Goal: Task Accomplishment & Management: Complete application form

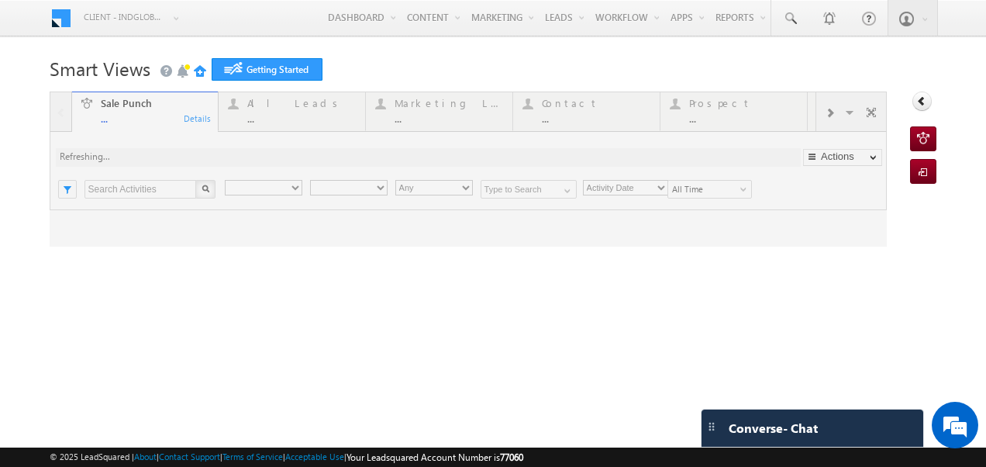
type input "Any Owner"
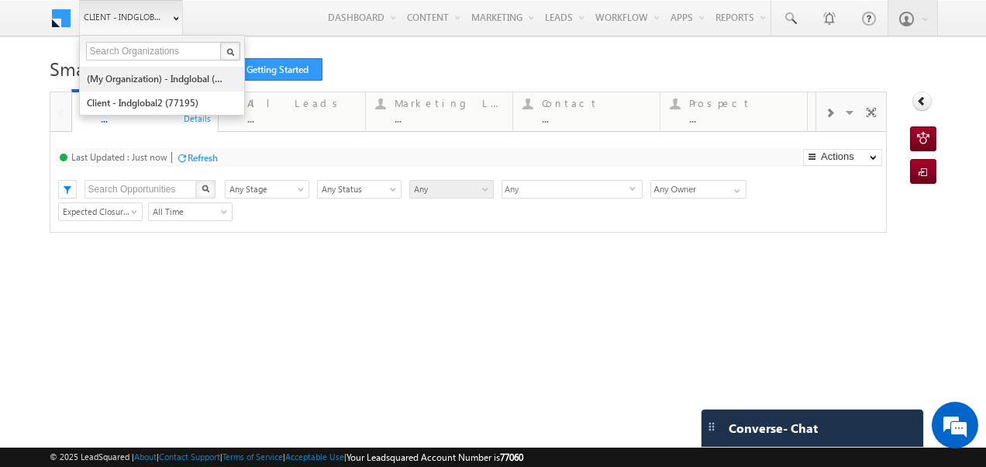
click at [132, 83] on link "(My Organization) - indglobal (48060)" at bounding box center [157, 79] width 142 height 24
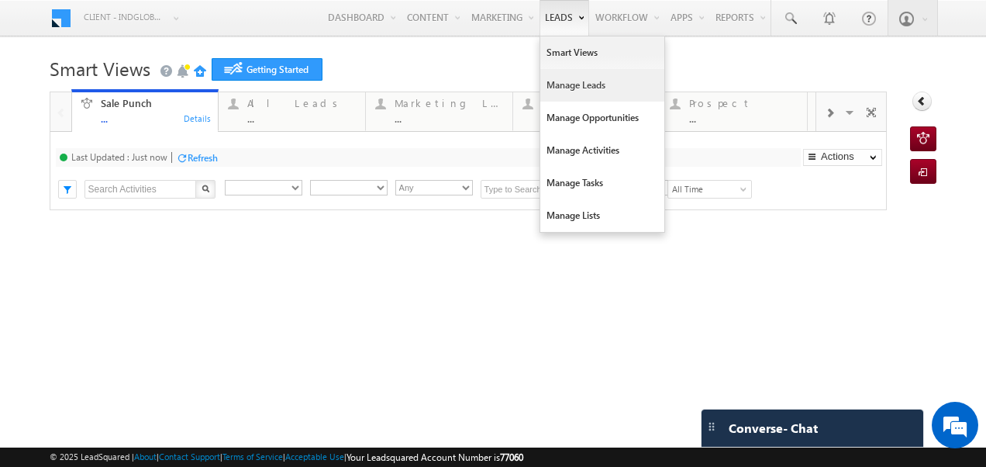
click at [564, 92] on link "Manage Leads" at bounding box center [602, 85] width 124 height 33
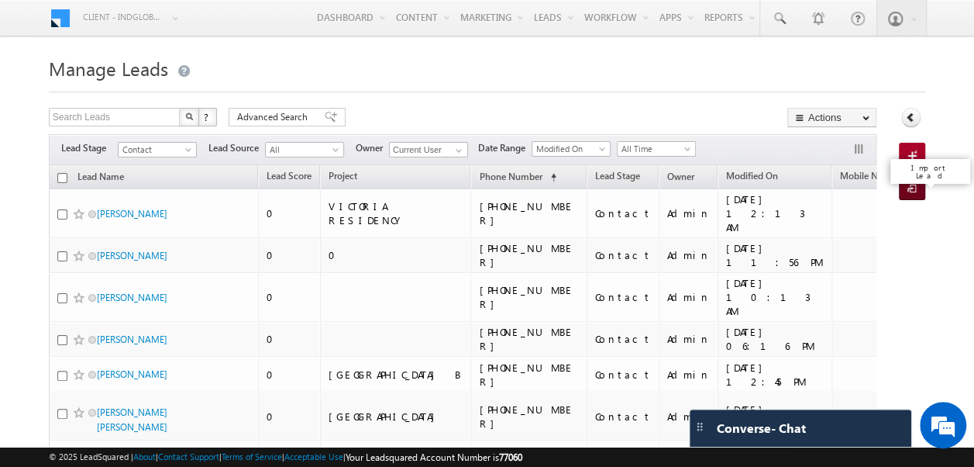
click at [913, 191] on span at bounding box center [915, 189] width 15 height 16
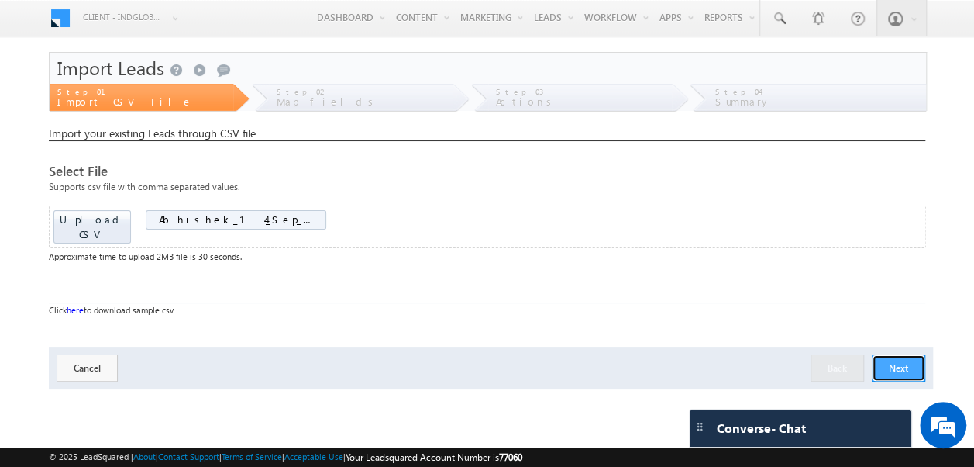
click at [888, 354] on button "Next" at bounding box center [898, 367] width 53 height 27
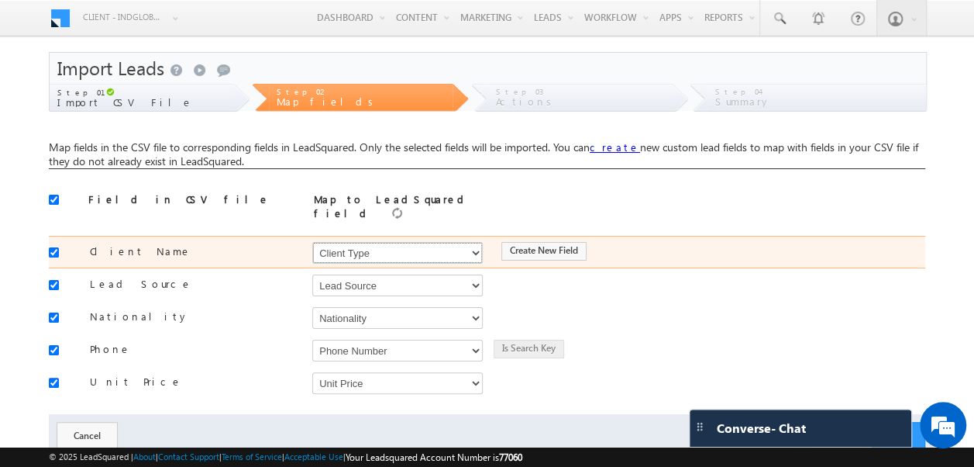
click at [360, 246] on select "Select Select Address 1 Address 2 Budget Building Name Buyer Persona Called Cam…" at bounding box center [397, 253] width 171 height 22
select select "FirstName"
click at [312, 242] on select "Select Select Address 1 Address 2 Budget Building Name Buyer Persona Called Cam…" at bounding box center [397, 253] width 171 height 22
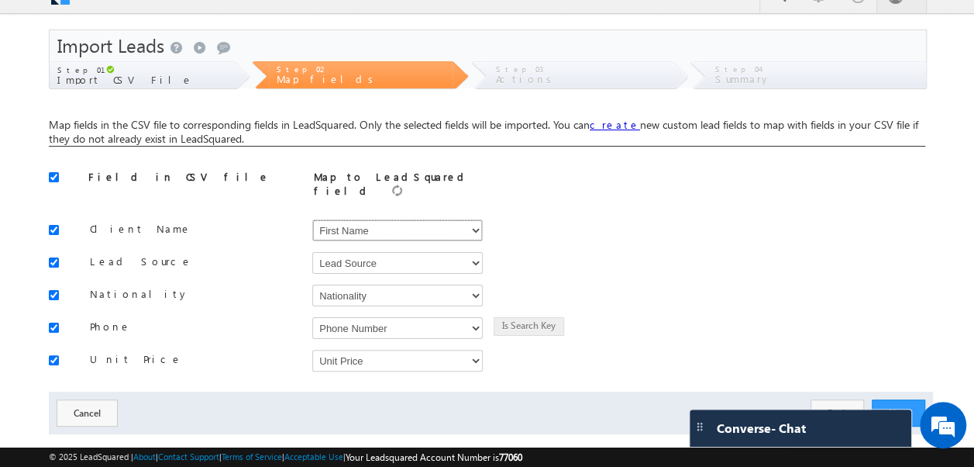
scroll to position [42, 0]
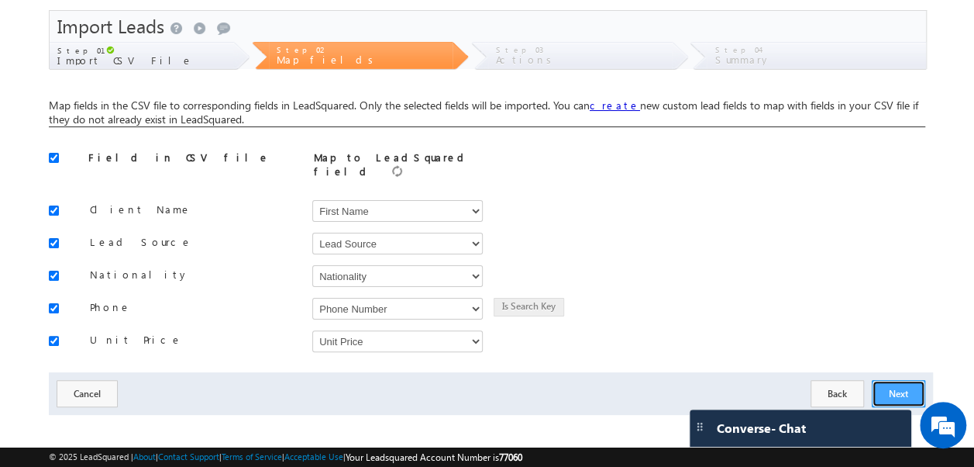
click at [904, 384] on button "Next" at bounding box center [898, 393] width 53 height 27
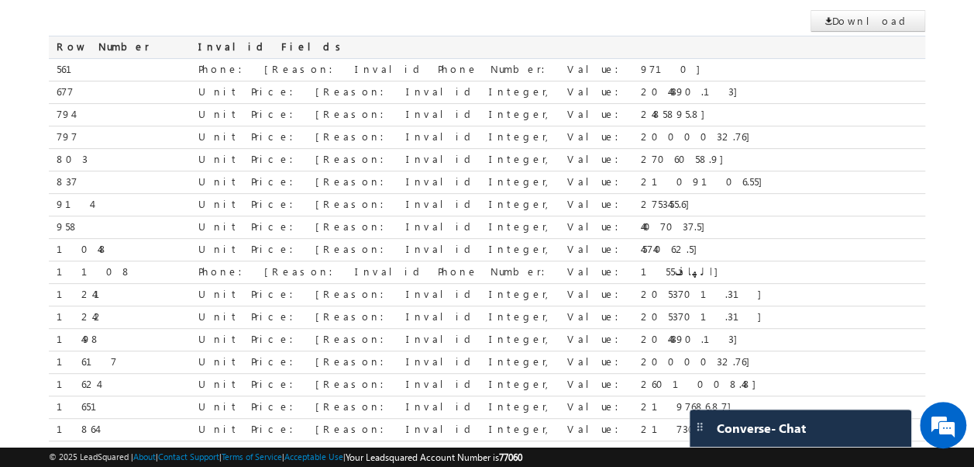
scroll to position [313, 0]
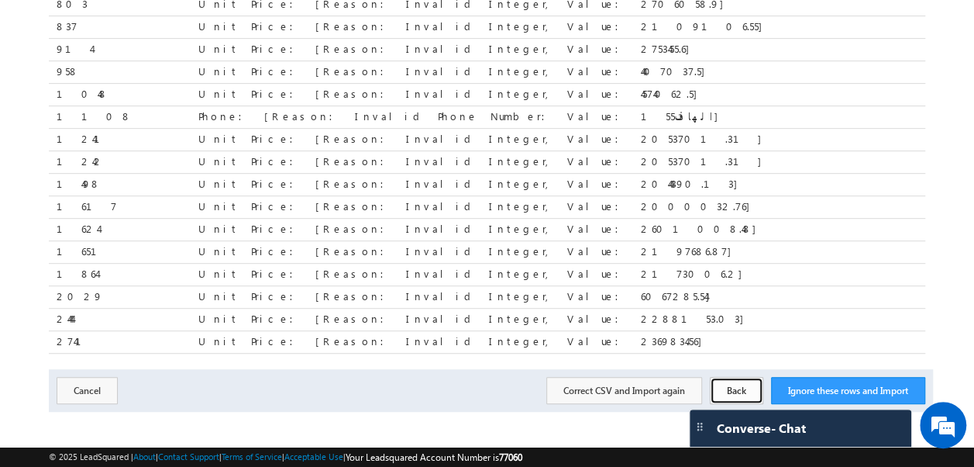
click at [746, 382] on button "Back" at bounding box center [736, 390] width 53 height 27
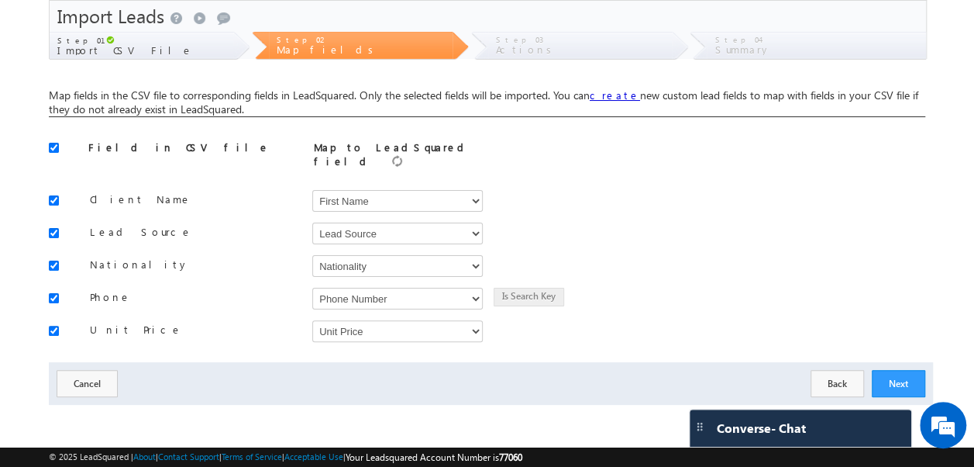
scroll to position [42, 0]
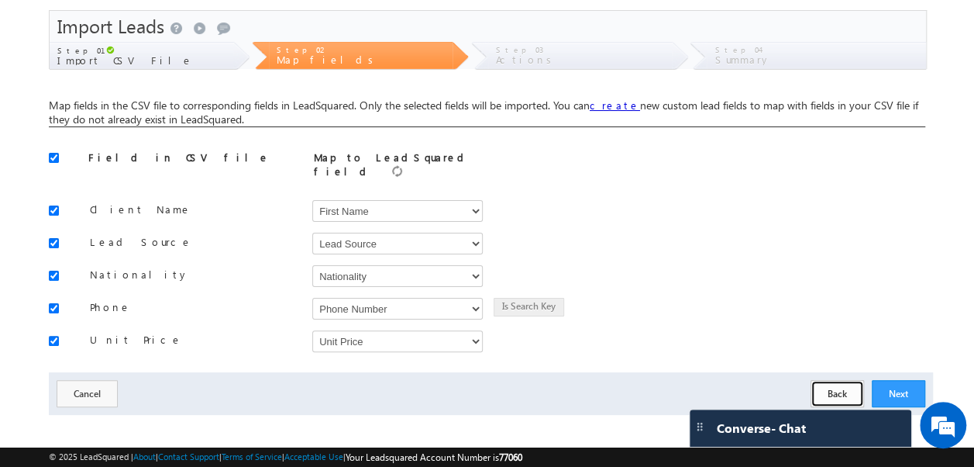
click at [840, 380] on button "Back" at bounding box center [837, 393] width 53 height 27
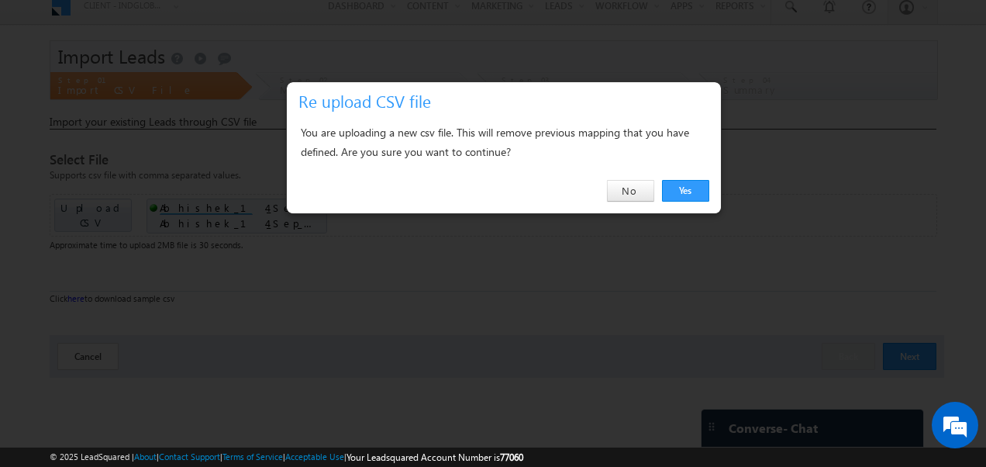
drag, startPoint x: 677, startPoint y: 189, endPoint x: 668, endPoint y: 194, distance: 10.4
click at [677, 189] on link "Yes" at bounding box center [685, 191] width 47 height 22
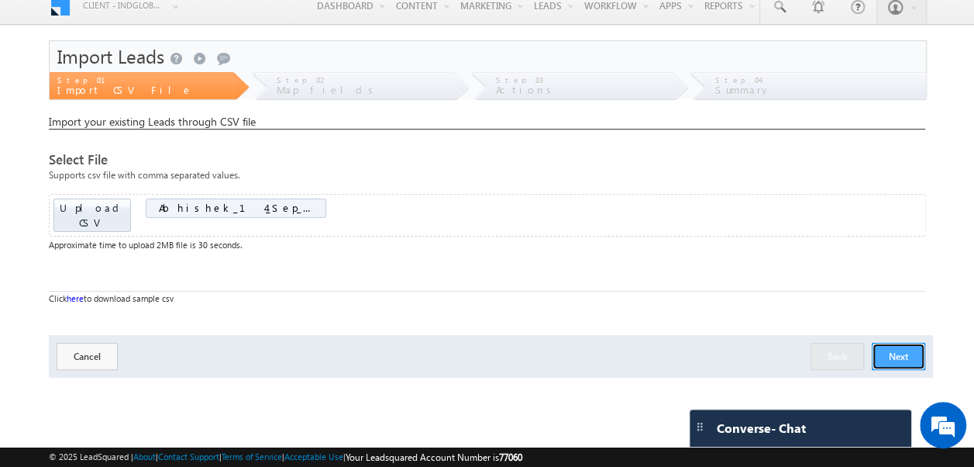
click at [908, 343] on button "Next" at bounding box center [898, 356] width 53 height 27
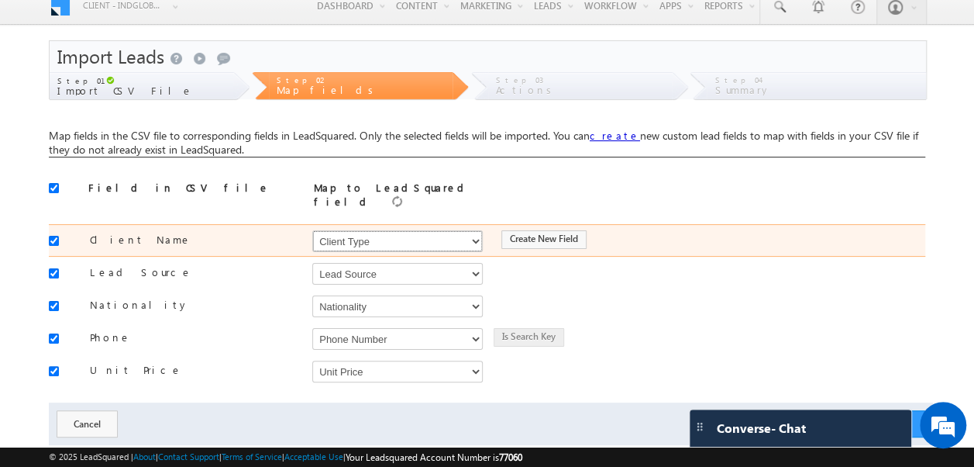
click at [353, 236] on select "Select Select Address 1 Address 2 Budget Building Name Buyer Persona Called Cam…" at bounding box center [397, 241] width 171 height 22
select select "FirstName"
click at [312, 230] on select "Select Select Address 1 Address 2 Budget Building Name Buyer Persona Called Cam…" at bounding box center [397, 241] width 171 height 22
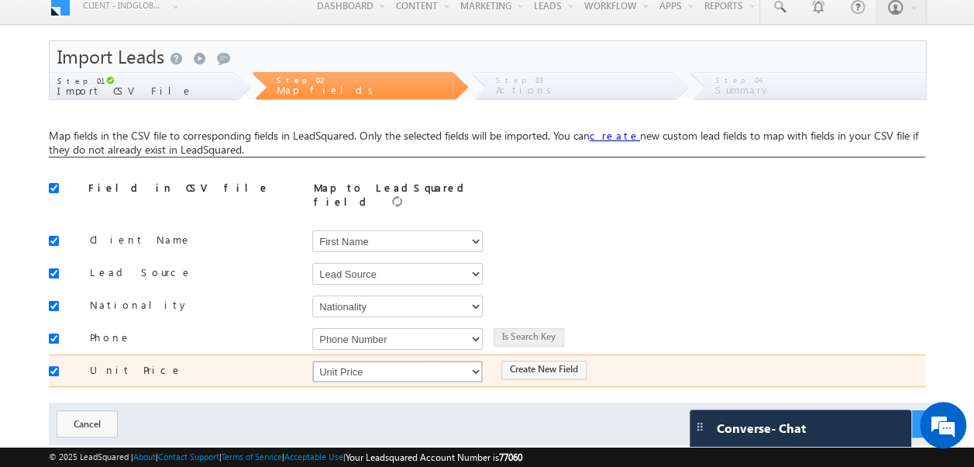
click at [365, 360] on select "Select Select Address 1 Address 2 Budget Building Name Buyer Persona Called Cam…" at bounding box center [397, 371] width 171 height 22
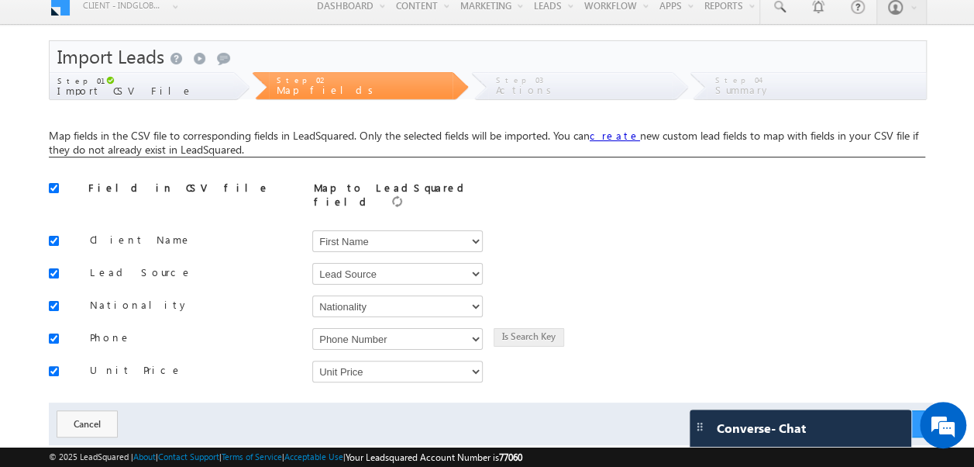
click at [333, 389] on div "Map fields in the CSV file to corresponding fields in LeadSquared. Only the sel…" at bounding box center [487, 280] width 877 height 330
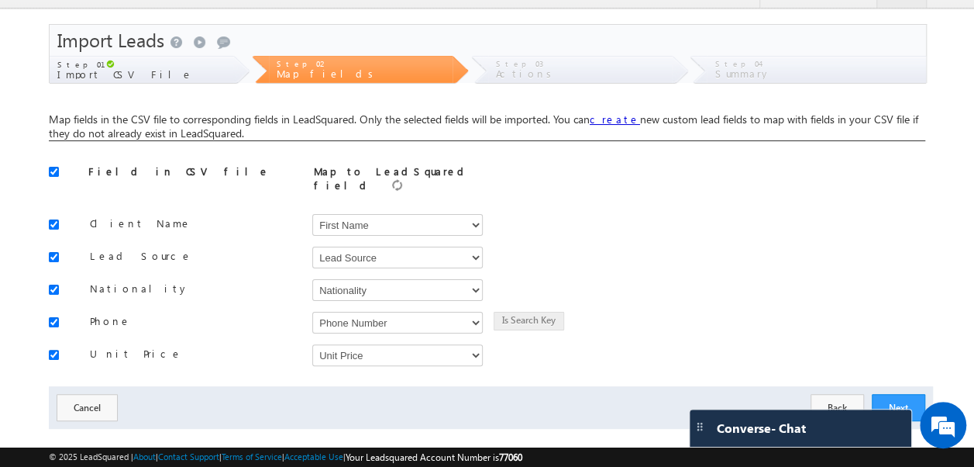
scroll to position [42, 0]
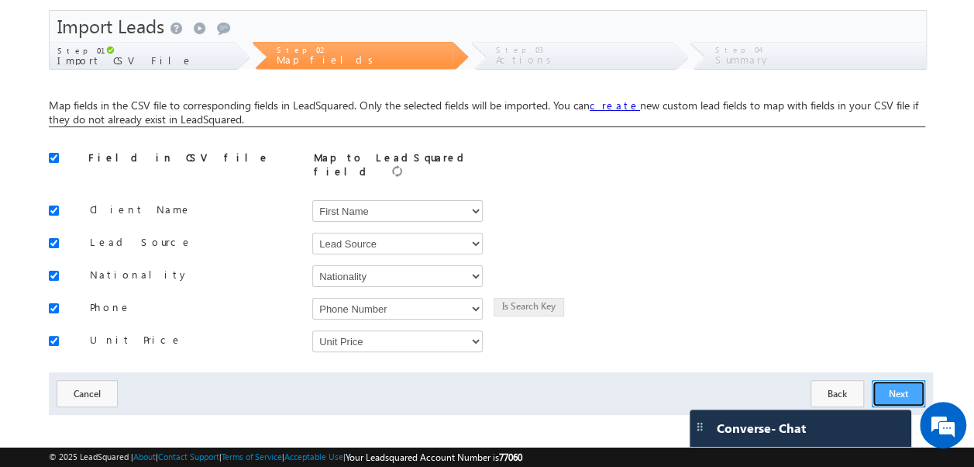
click at [910, 380] on button "Next" at bounding box center [898, 393] width 53 height 27
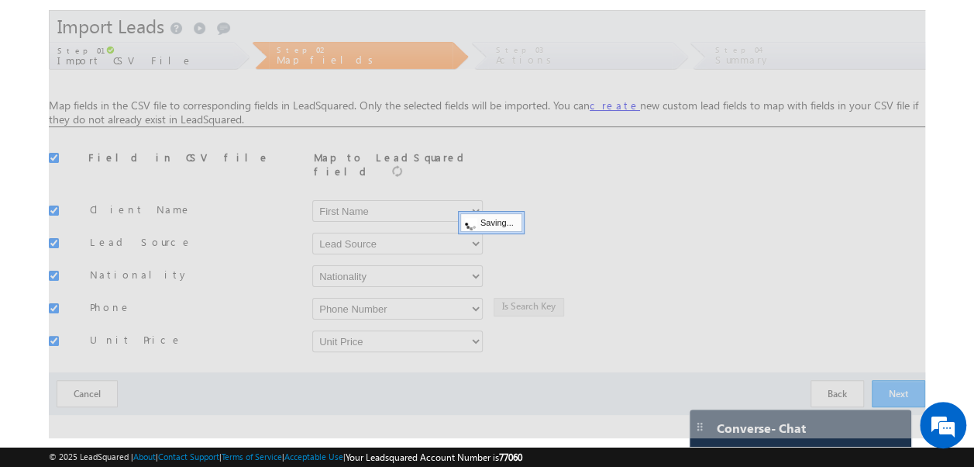
scroll to position [12, 0]
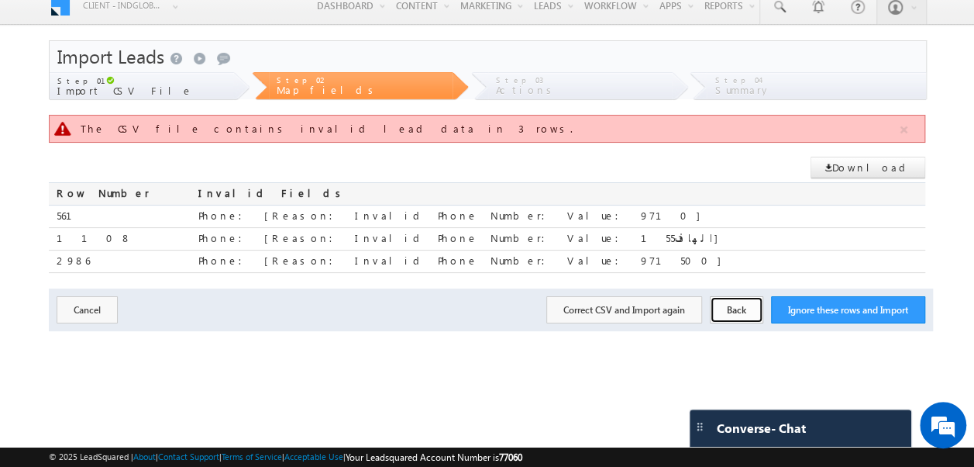
click at [724, 301] on button "Back" at bounding box center [736, 309] width 53 height 27
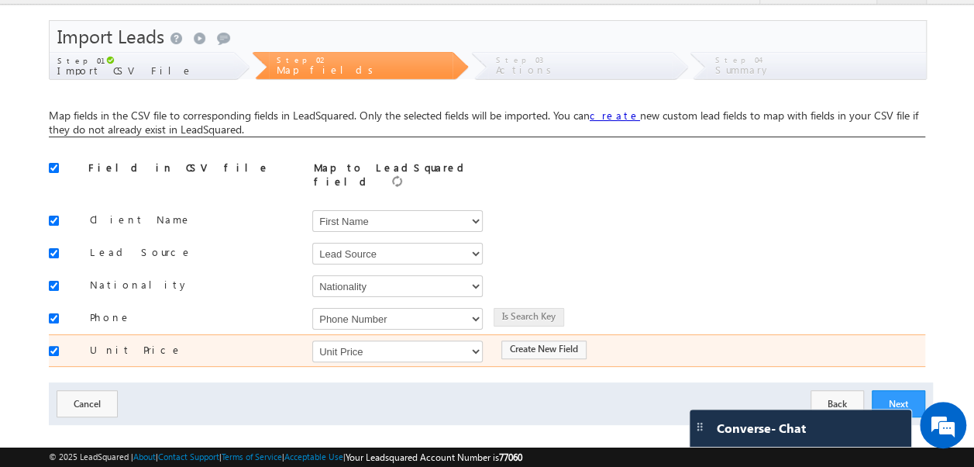
scroll to position [42, 0]
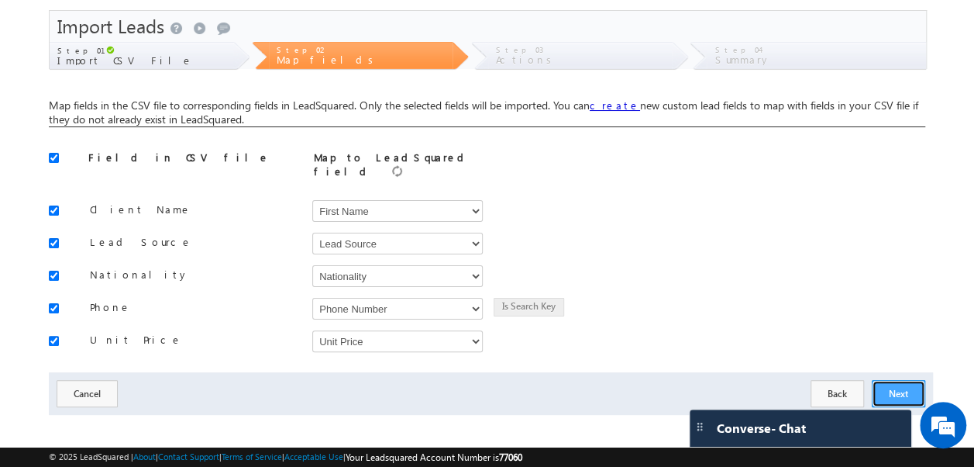
click at [910, 381] on button "Next" at bounding box center [898, 393] width 53 height 27
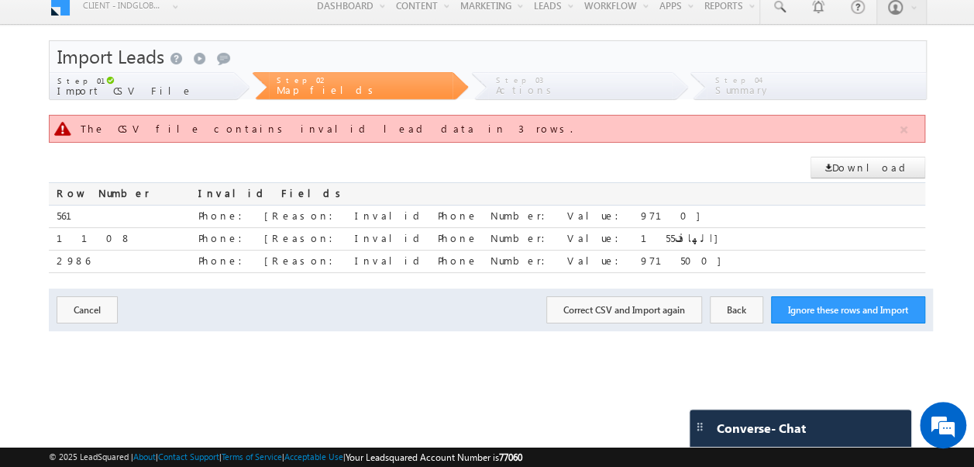
scroll to position [12, 0]
drag, startPoint x: 406, startPoint y: 237, endPoint x: 431, endPoint y: 235, distance: 24.9
click at [431, 235] on div "Phone: [Reason: Invalid Phone Number: Value: 155الهاتف]" at bounding box center [561, 239] width 727 height 22
click at [428, 238] on div "Phone: [Reason: Invalid Phone Number: Value: 155الهاتف]" at bounding box center [561, 239] width 727 height 22
drag, startPoint x: 405, startPoint y: 234, endPoint x: 443, endPoint y: 234, distance: 38.8
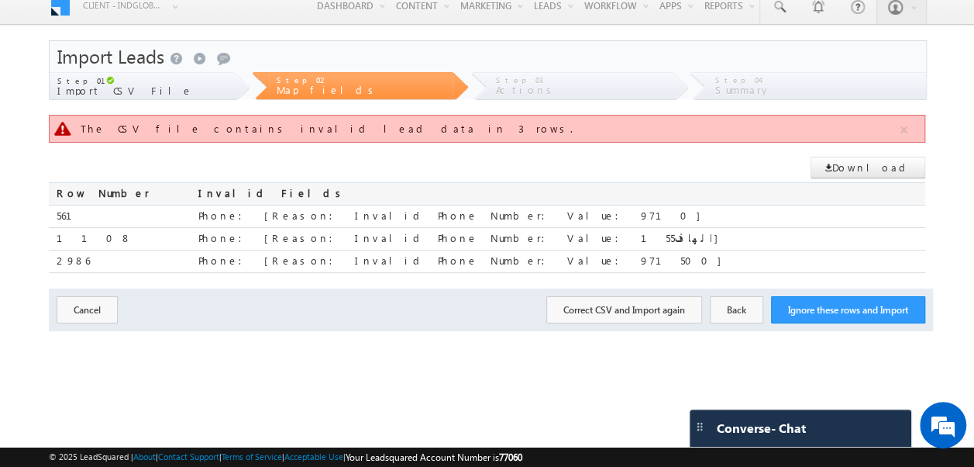
click at [443, 234] on div "Phone: [Reason: Invalid Phone Number: Value: 155الهاتف]" at bounding box center [561, 239] width 727 height 22
copy div "155الهاتف"
